Goal: Transaction & Acquisition: Purchase product/service

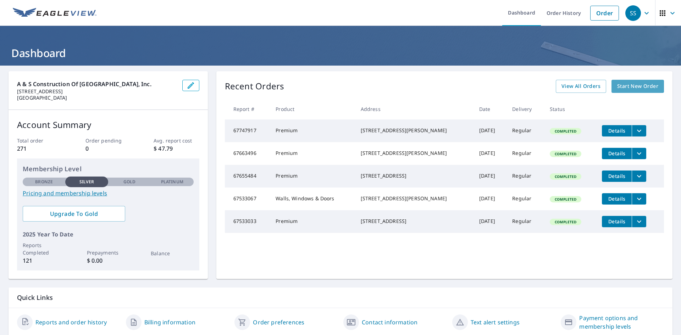
click at [619, 84] on span "Start New Order" at bounding box center [637, 86] width 41 height 9
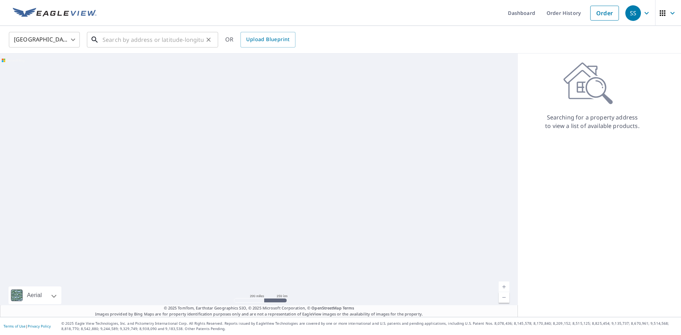
click at [150, 40] on input "text" at bounding box center [152, 40] width 101 height 20
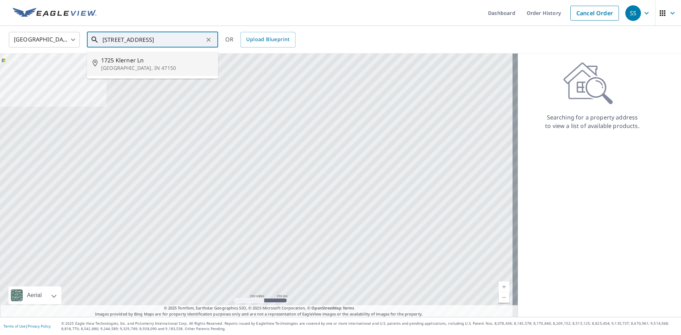
click at [121, 66] on p "[GEOGRAPHIC_DATA], IN 47150" at bounding box center [156, 68] width 111 height 7
type input "[STREET_ADDRESS]"
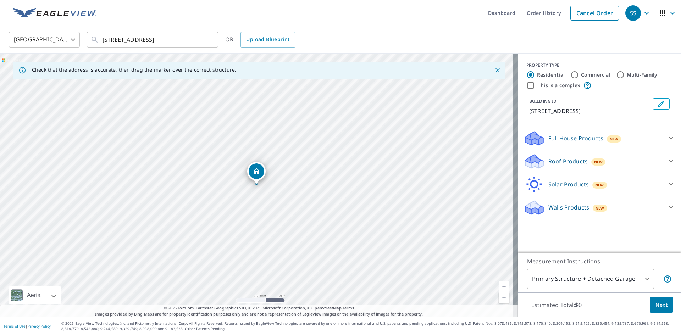
click at [666, 160] on icon at bounding box center [670, 161] width 9 height 9
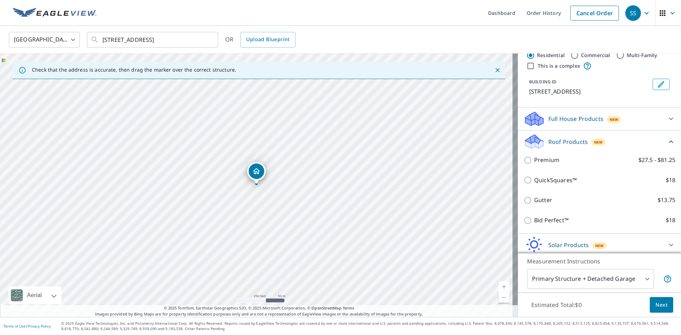
scroll to position [35, 0]
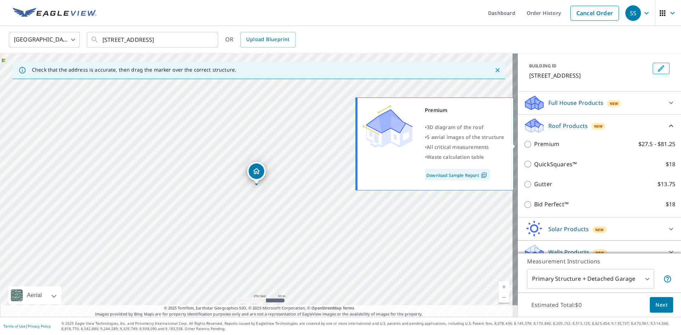
click at [523, 143] on input "Premium $27.5 - $81.25" at bounding box center [528, 144] width 11 height 9
checkbox input "true"
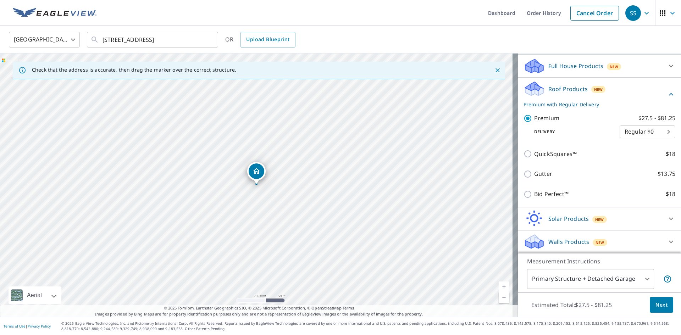
scroll to position [73, 0]
click at [640, 277] on body "SS SS Dashboard Order History Cancel Order SS United States [GEOGRAPHIC_DATA] ​…" at bounding box center [340, 167] width 681 height 335
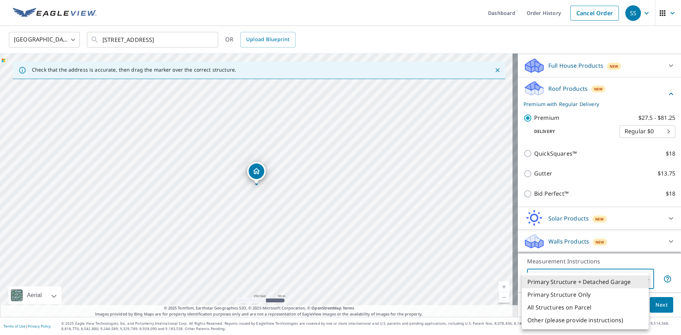
click at [551, 291] on li "Primary Structure Only" at bounding box center [584, 294] width 127 height 13
type input "2"
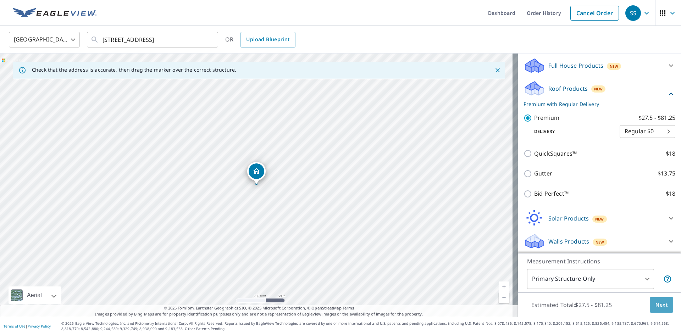
click at [655, 303] on span "Next" at bounding box center [661, 305] width 12 height 9
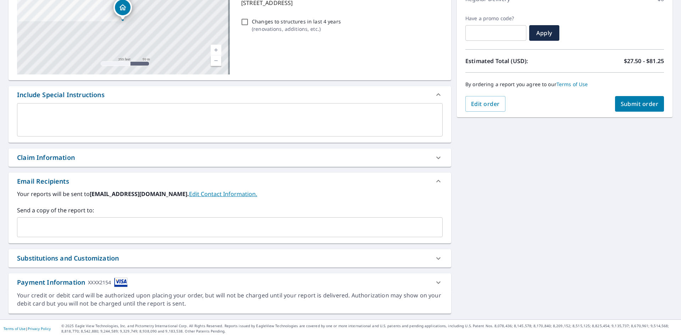
scroll to position [111, 0]
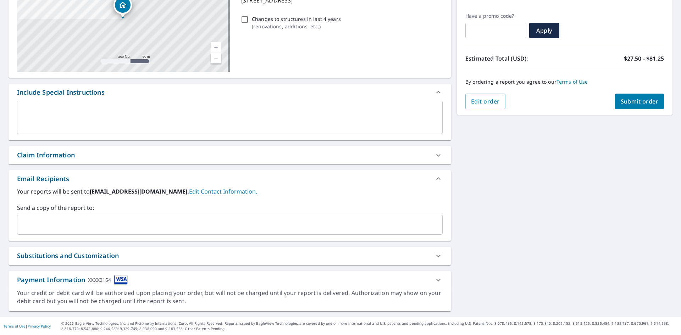
click at [73, 224] on input "text" at bounding box center [224, 224] width 408 height 13
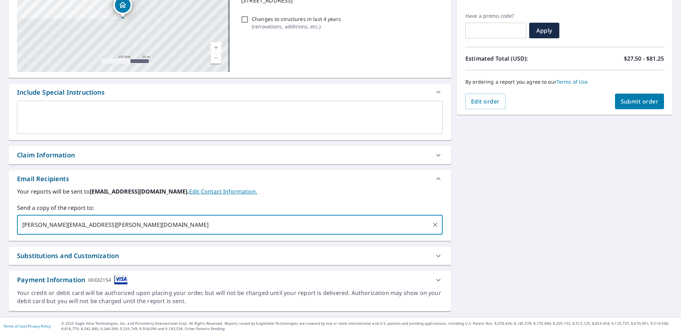
type input "[PERSON_NAME][EMAIL_ADDRESS][PERSON_NAME][DOMAIN_NAME]"
type input "[EMAIL_ADDRESS][DOMAIN_NAME]"
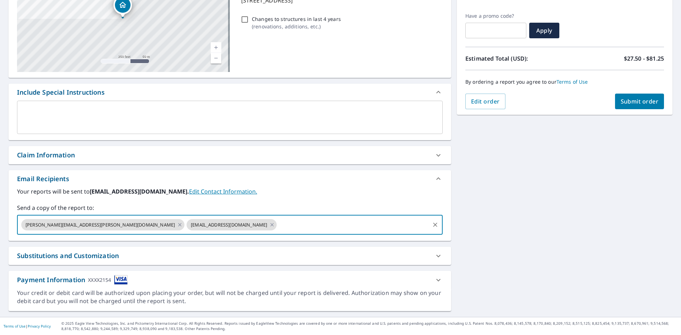
click at [452, 205] on div "[STREET_ADDRESS] A standard road map Aerial A detailed look from above Labels L…" at bounding box center [340, 135] width 681 height 363
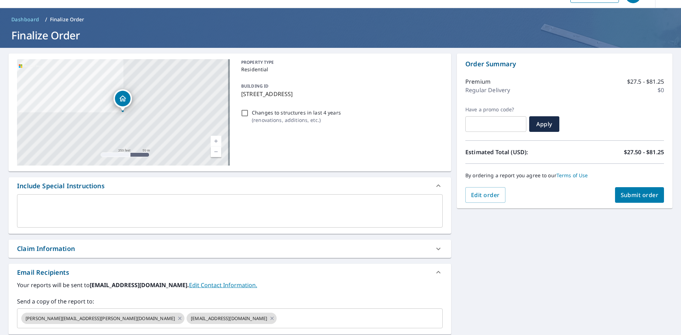
scroll to position [0, 0]
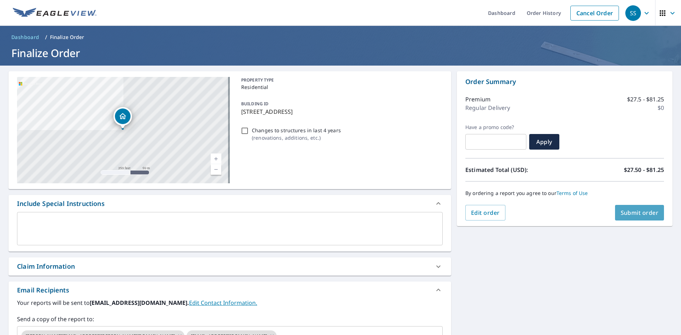
click at [638, 212] on span "Submit order" at bounding box center [639, 213] width 38 height 8
